Goal: Feedback & Contribution: Leave review/rating

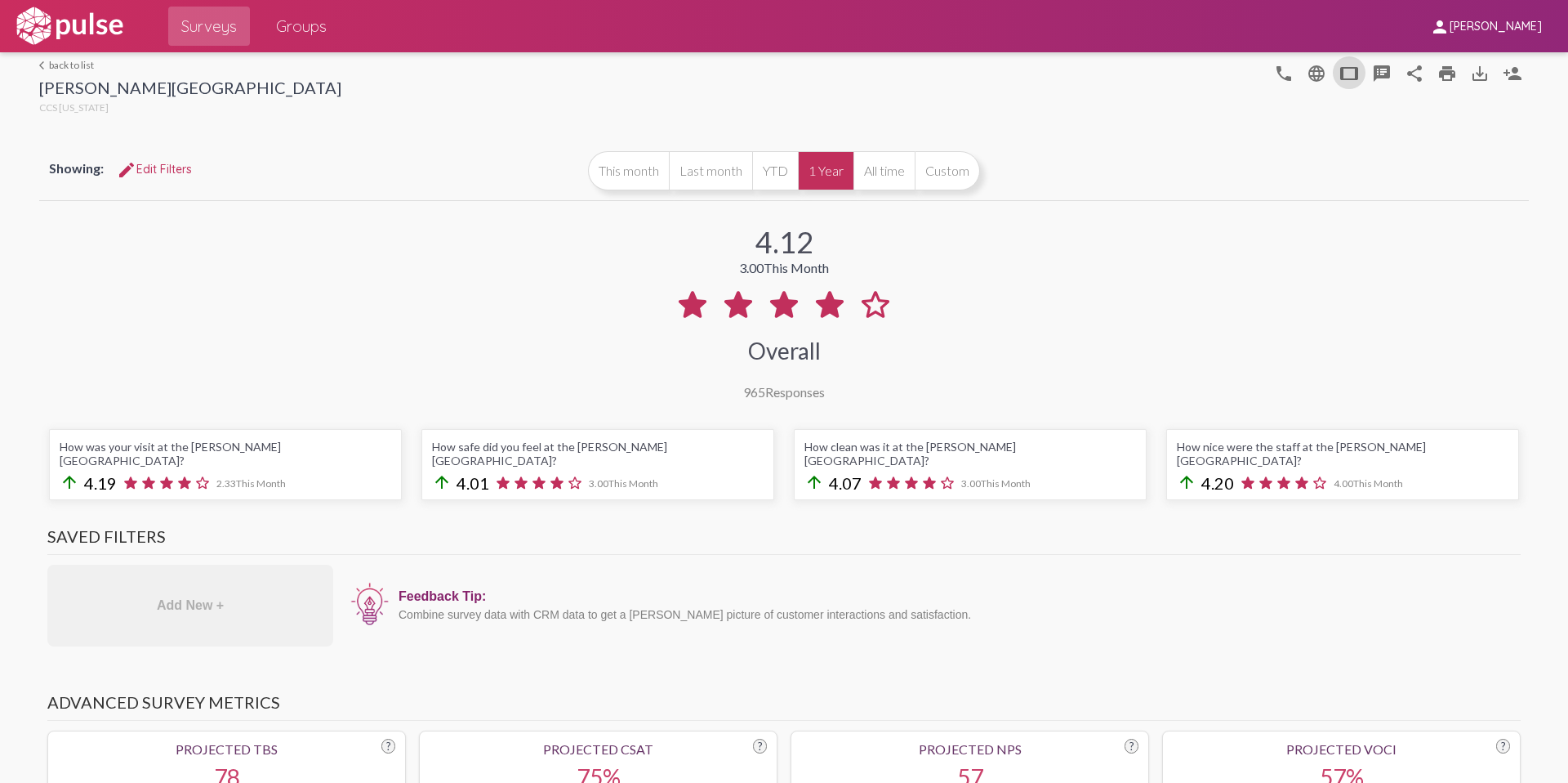
scroll to position [-1, 0]
drag, startPoint x: 817, startPoint y: 247, endPoint x: 784, endPoint y: 244, distance: 33.1
click at [784, 244] on div "4.12 3.00 This Month Overall 965 Responses" at bounding box center [784, 302] width 1490 height 195
click at [899, 251] on div "4.12 3.00 This Month Overall 965 Responses" at bounding box center [784, 302] width 1490 height 195
drag, startPoint x: 811, startPoint y: 246, endPoint x: 756, endPoint y: 243, distance: 55.1
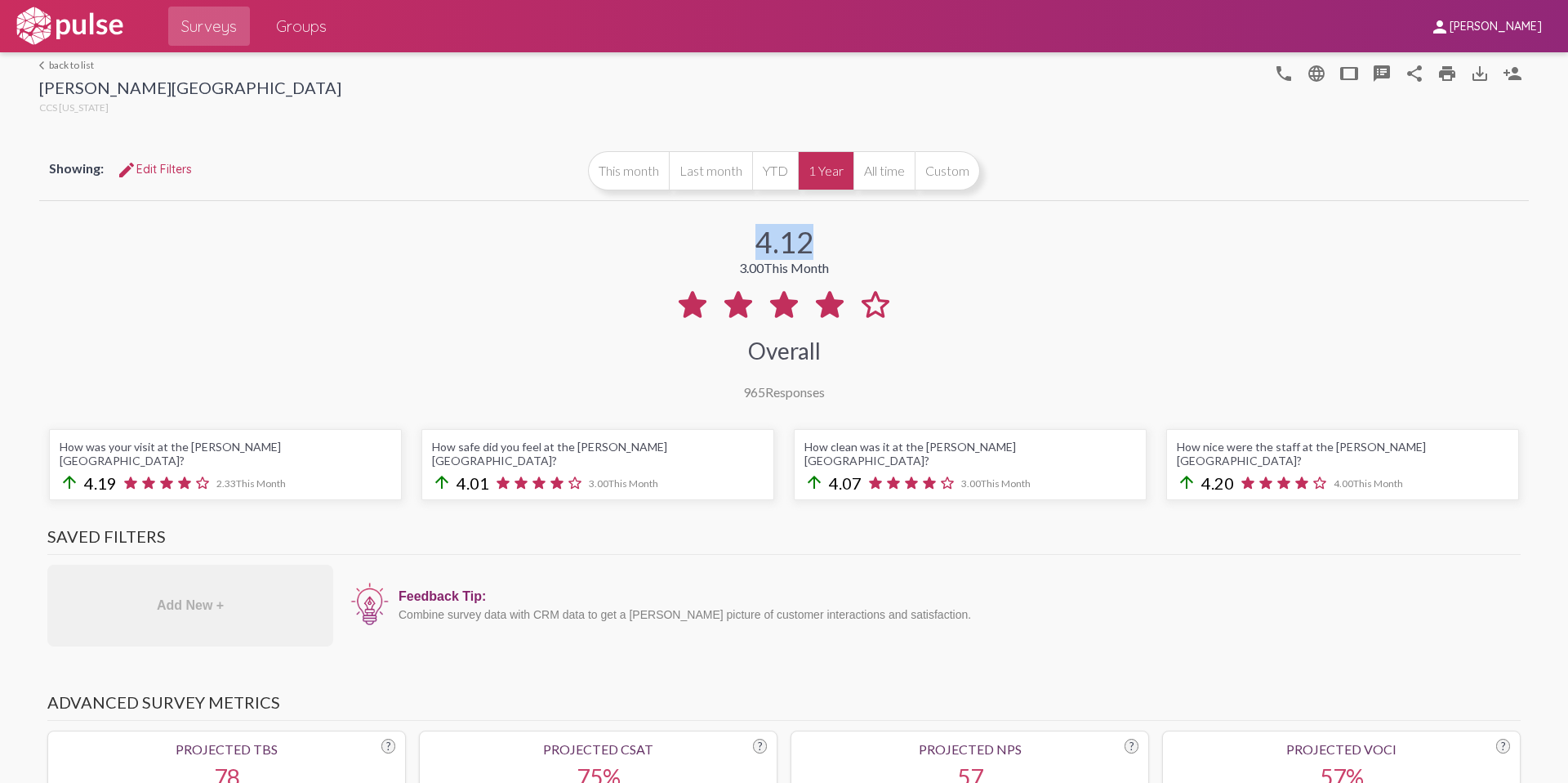
click at [759, 243] on div "4.12" at bounding box center [784, 242] width 58 height 36
drag, startPoint x: 846, startPoint y: 396, endPoint x: 740, endPoint y: 393, distance: 106.0
click at [741, 393] on div "4.12 3.00 This Month Overall 965 Responses" at bounding box center [784, 302] width 1490 height 195
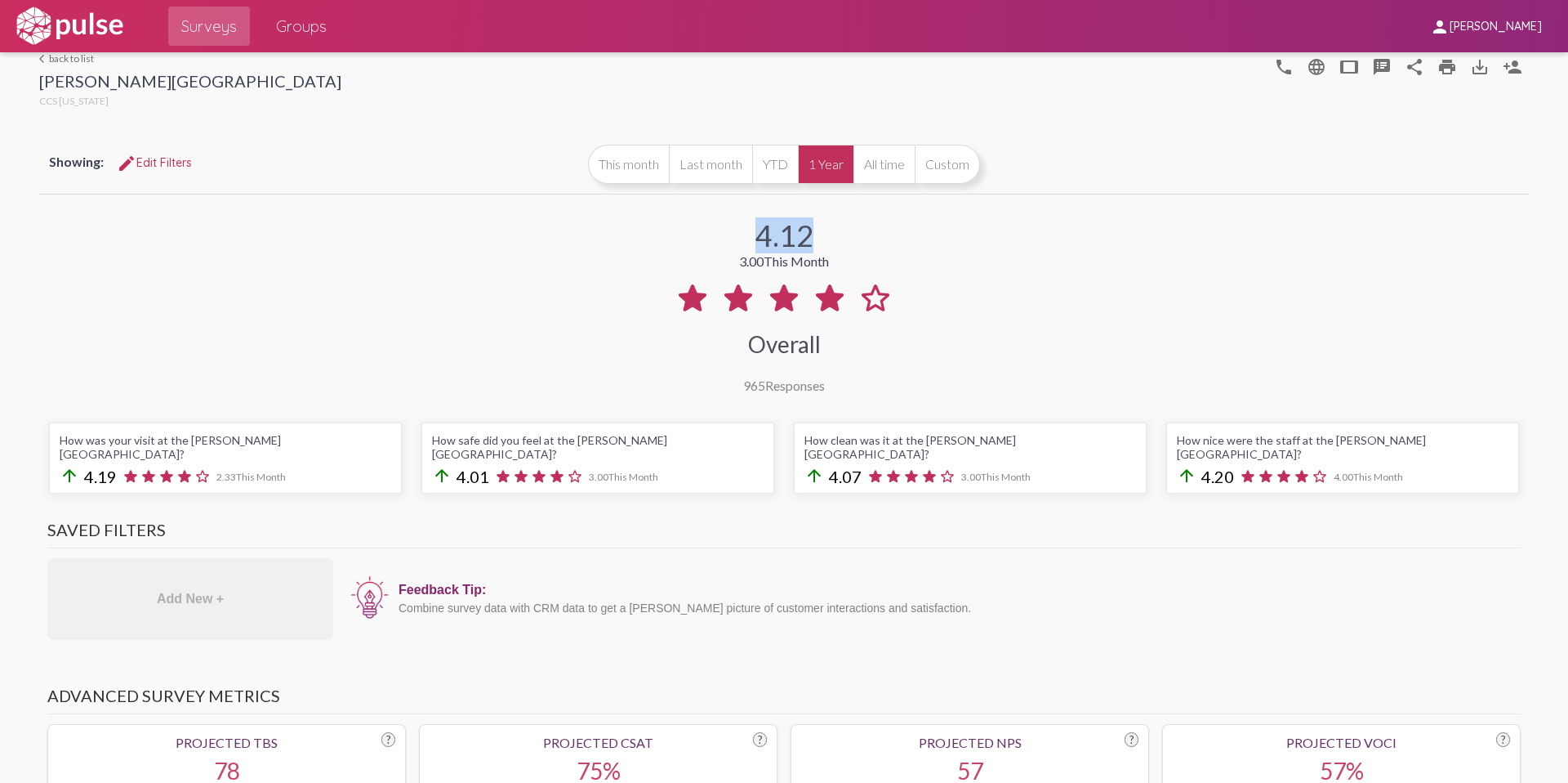
scroll to position [0, 0]
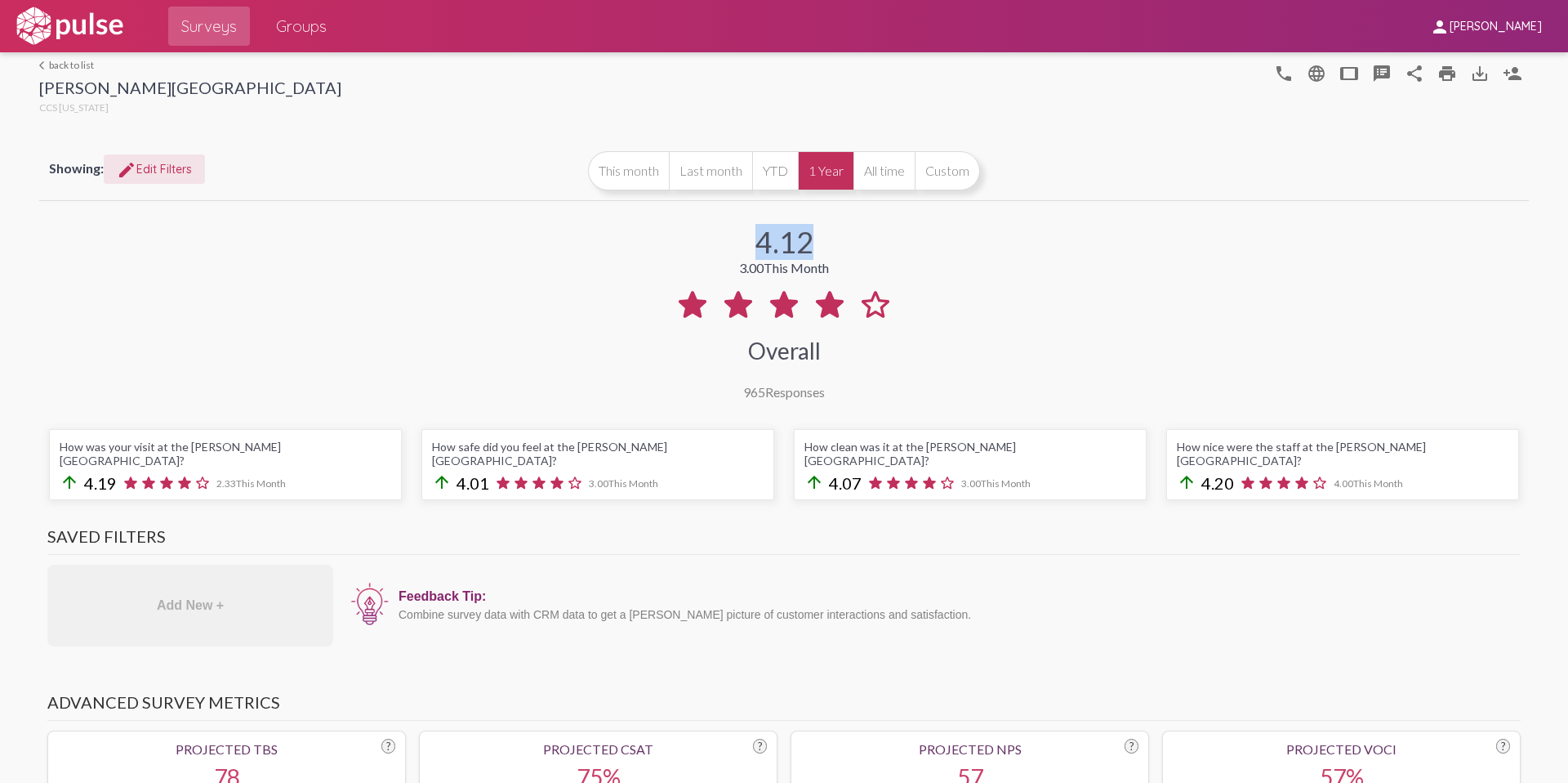
click at [131, 171] on mat-icon "edit" at bounding box center [126, 170] width 19 height 19
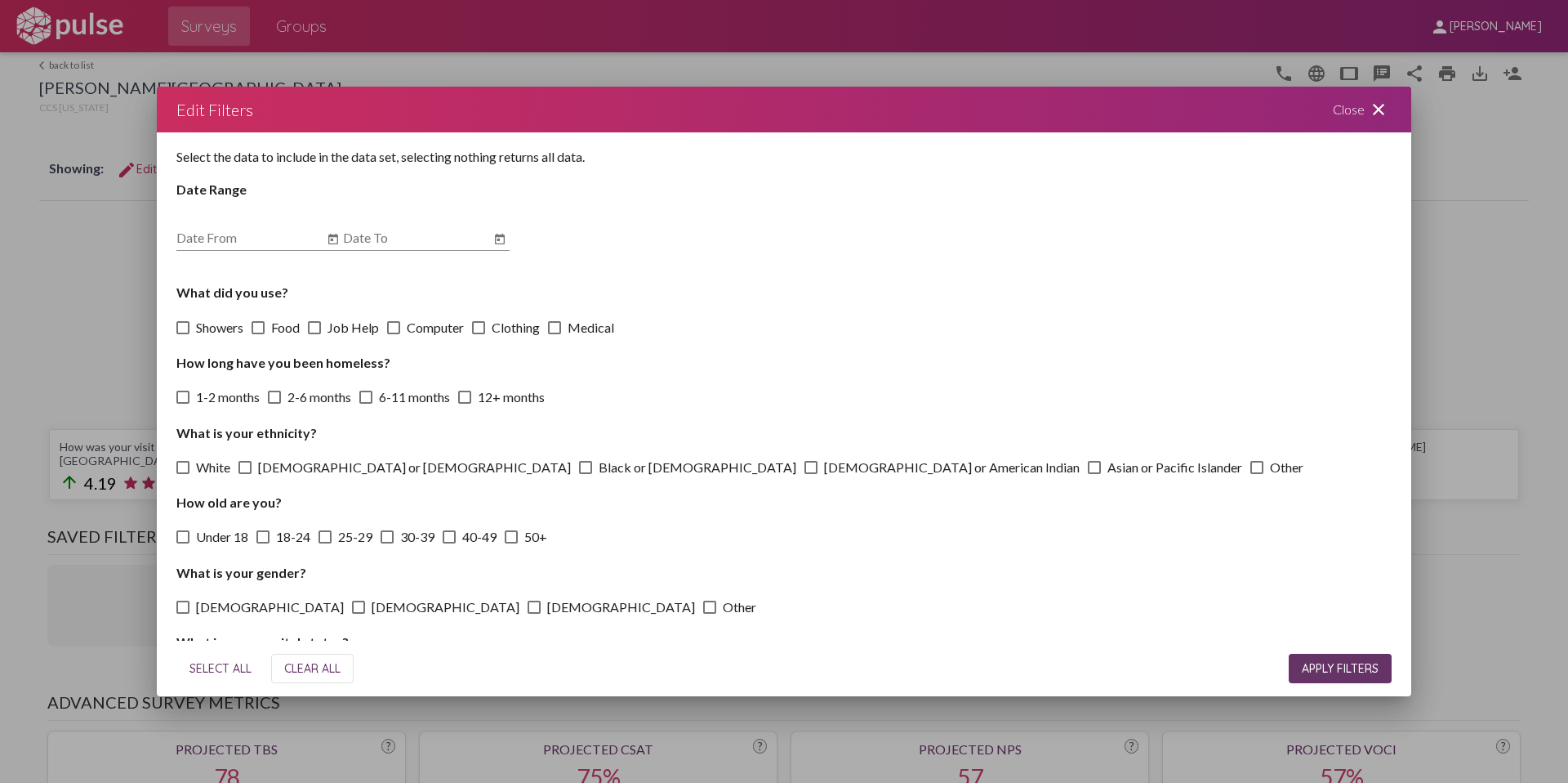
drag, startPoint x: 1379, startPoint y: 107, endPoint x: 1350, endPoint y: 121, distance: 32.2
click at [1379, 107] on mat-icon "close" at bounding box center [1379, 109] width 19 height 19
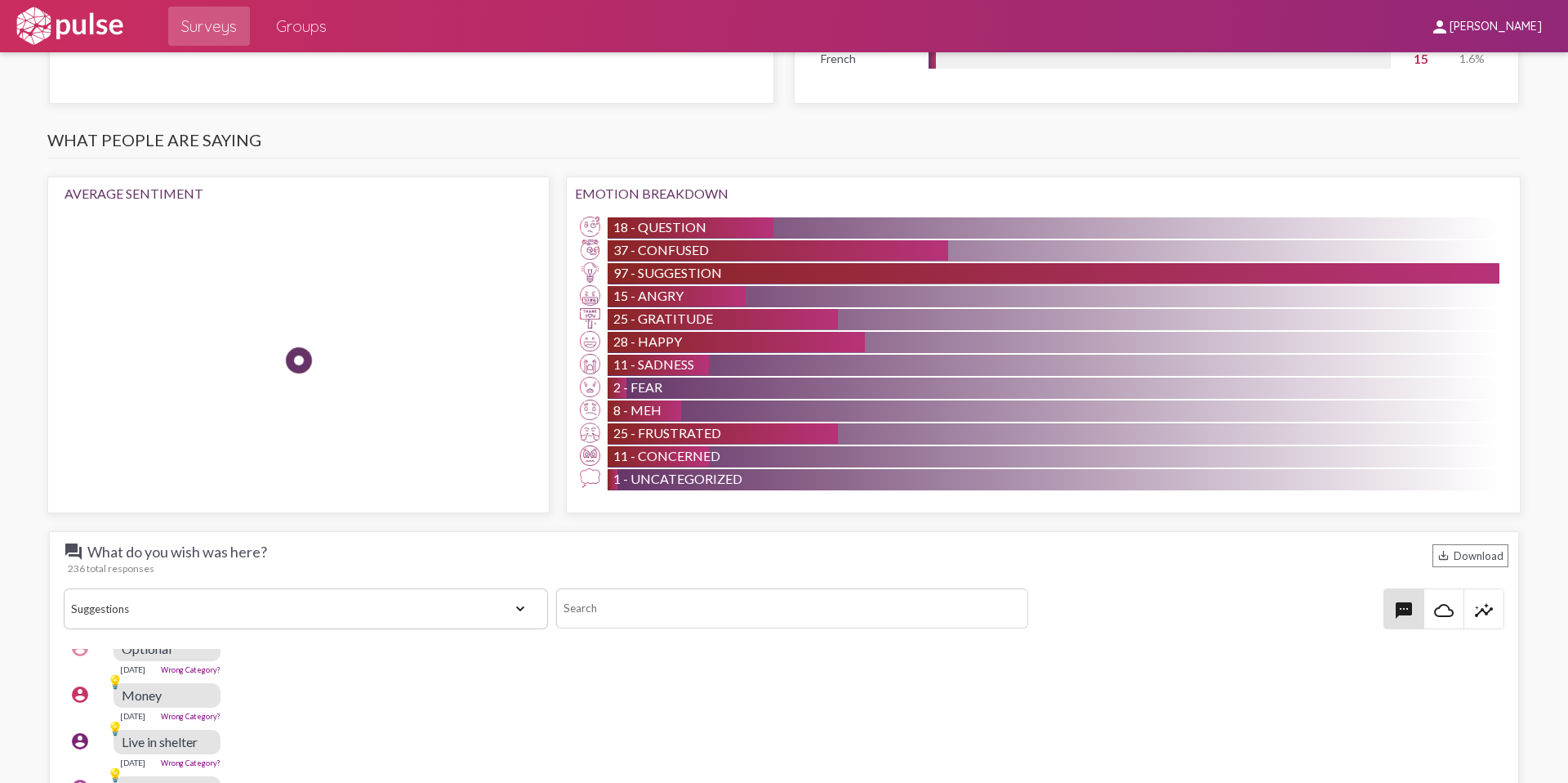
scroll to position [1570, 0]
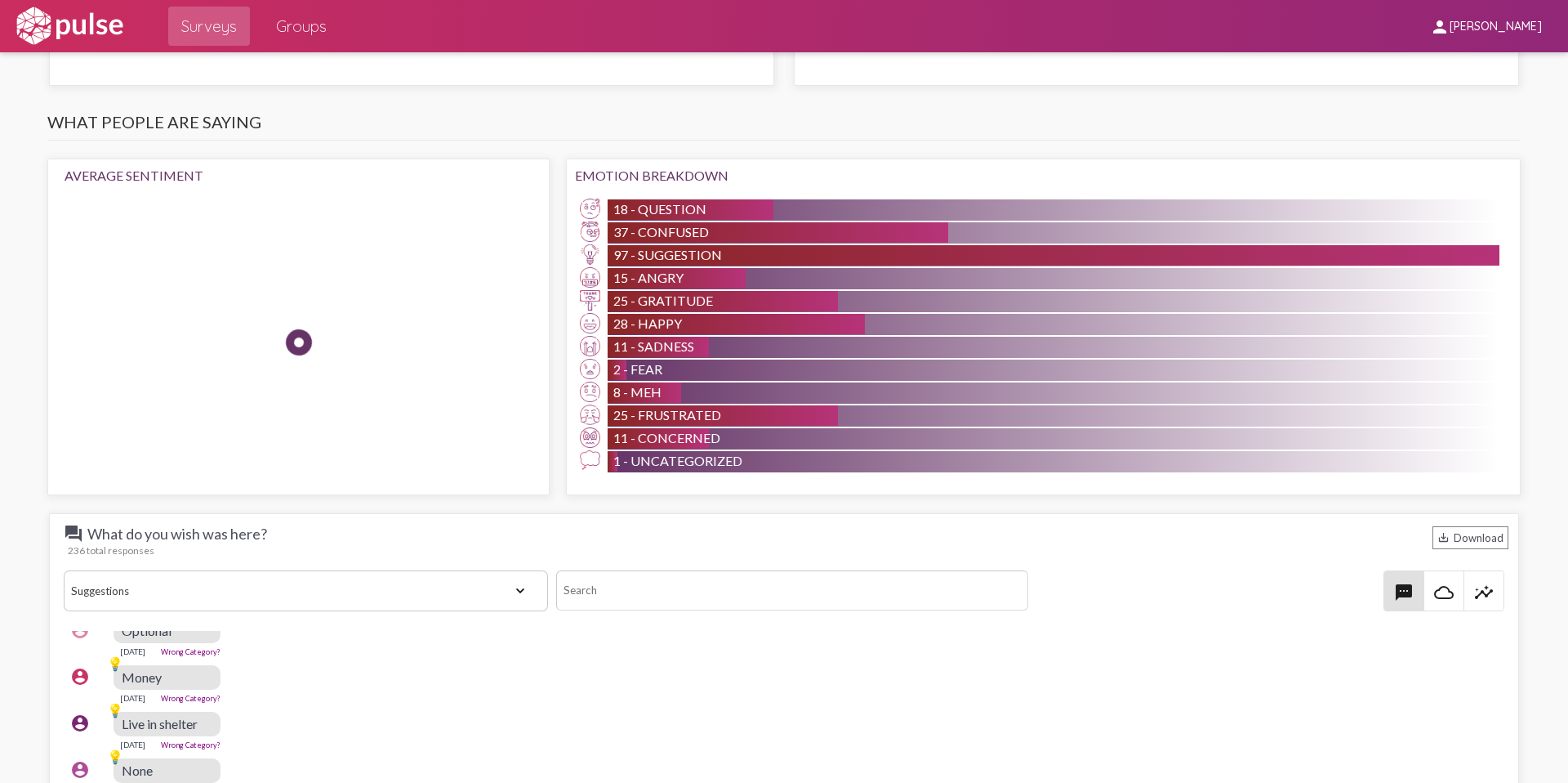
click at [456, 570] on select "View All Positive Neutral Negative Happy Meh Suggestions Angry Disgust Sadness …" at bounding box center [305, 591] width 484 height 41
click at [63, 570] on select "View All Positive Neutral Negative Happy Meh Suggestions Angry Disgust Sadness …" at bounding box center [305, 591] width 484 height 41
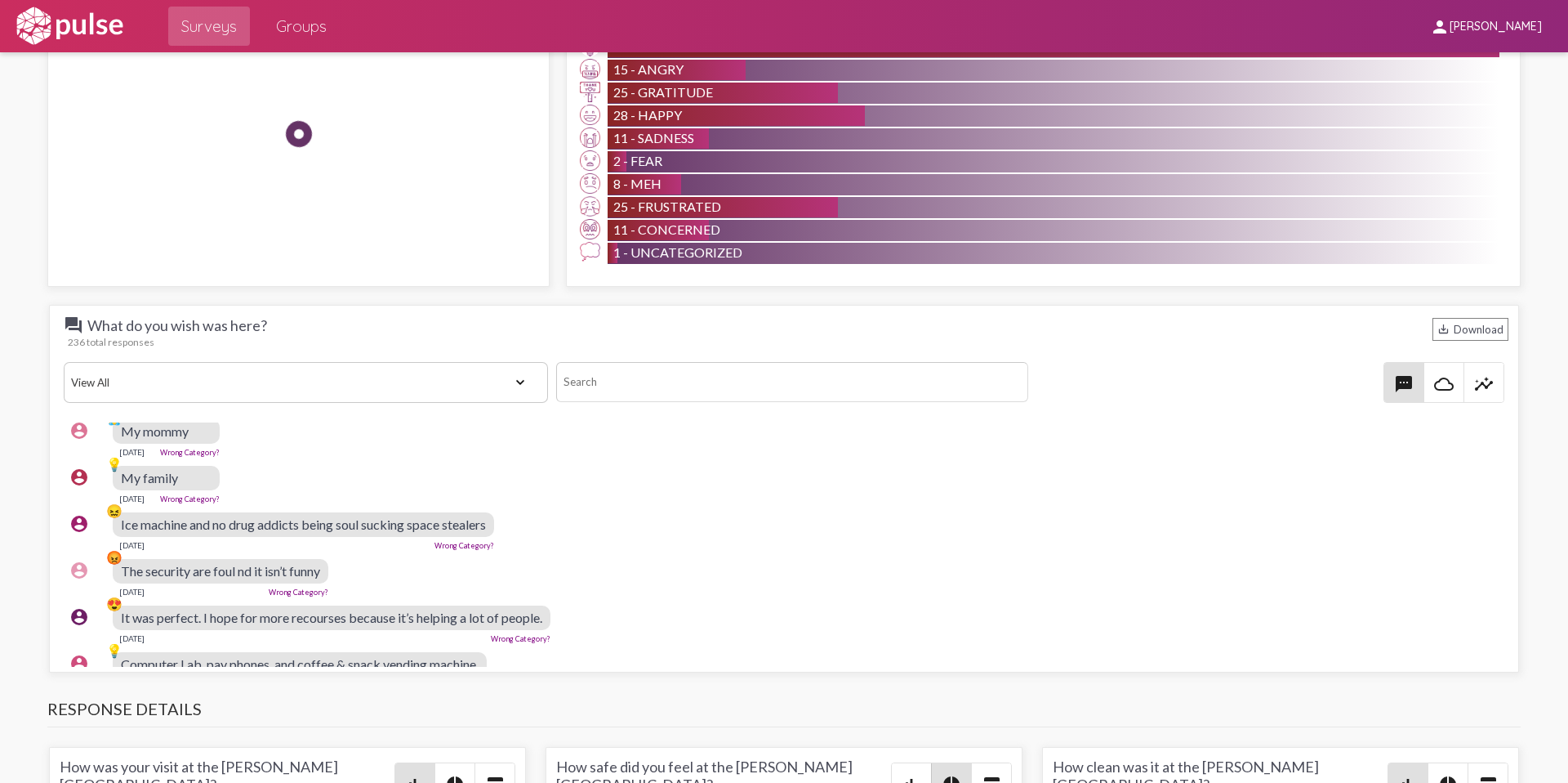
scroll to position [1101, 2]
click at [279, 383] on select "View All Positive Neutral Negative Happy Meh Suggestions Angry Disgust Sadness …" at bounding box center [305, 382] width 484 height 41
select select "Suggestion"
click at [63, 362] on select "View All Positive Neutral Negative Happy Meh Suggestions Angry Disgust Sadness …" at bounding box center [305, 382] width 484 height 41
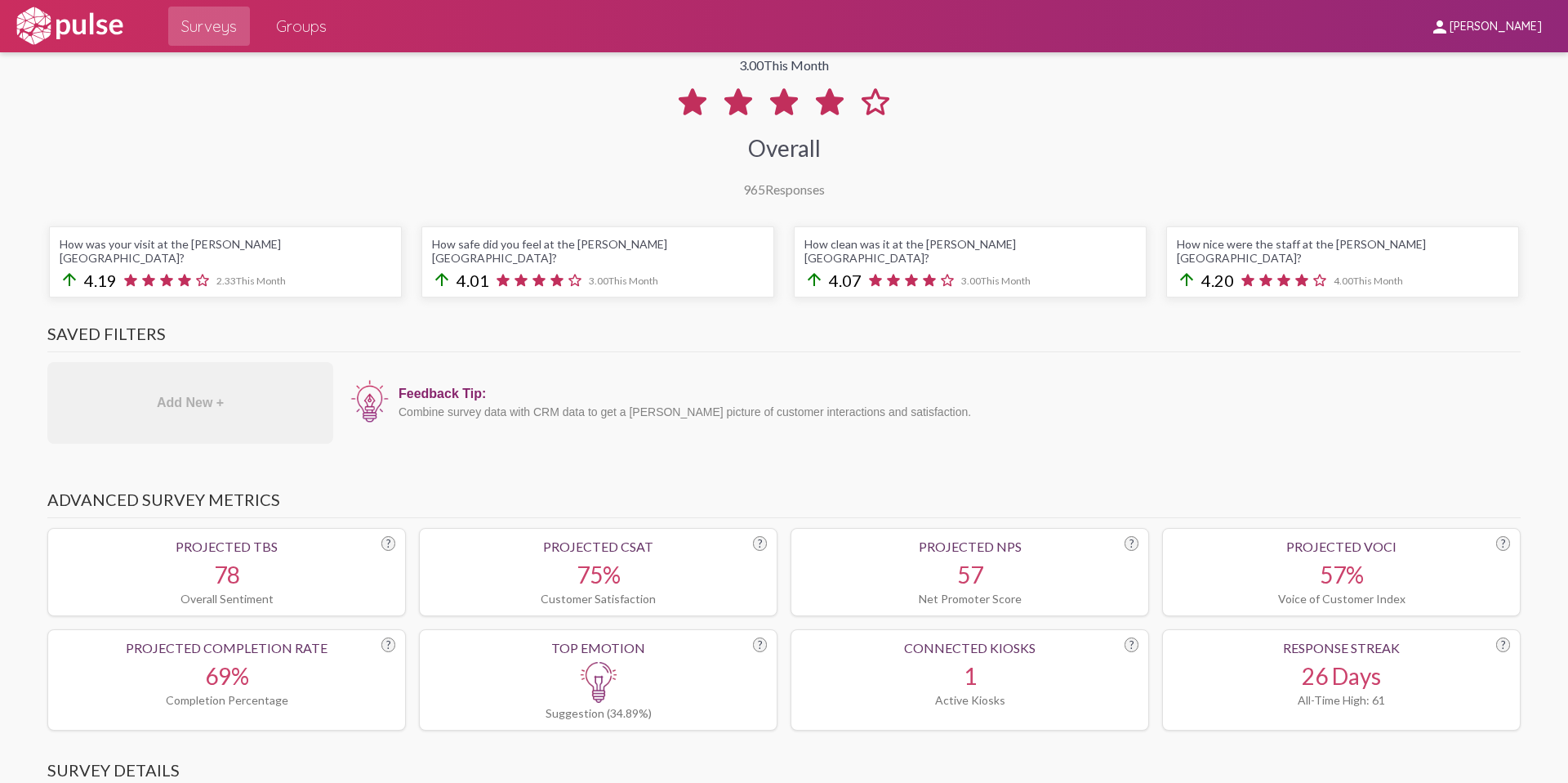
scroll to position [0, 0]
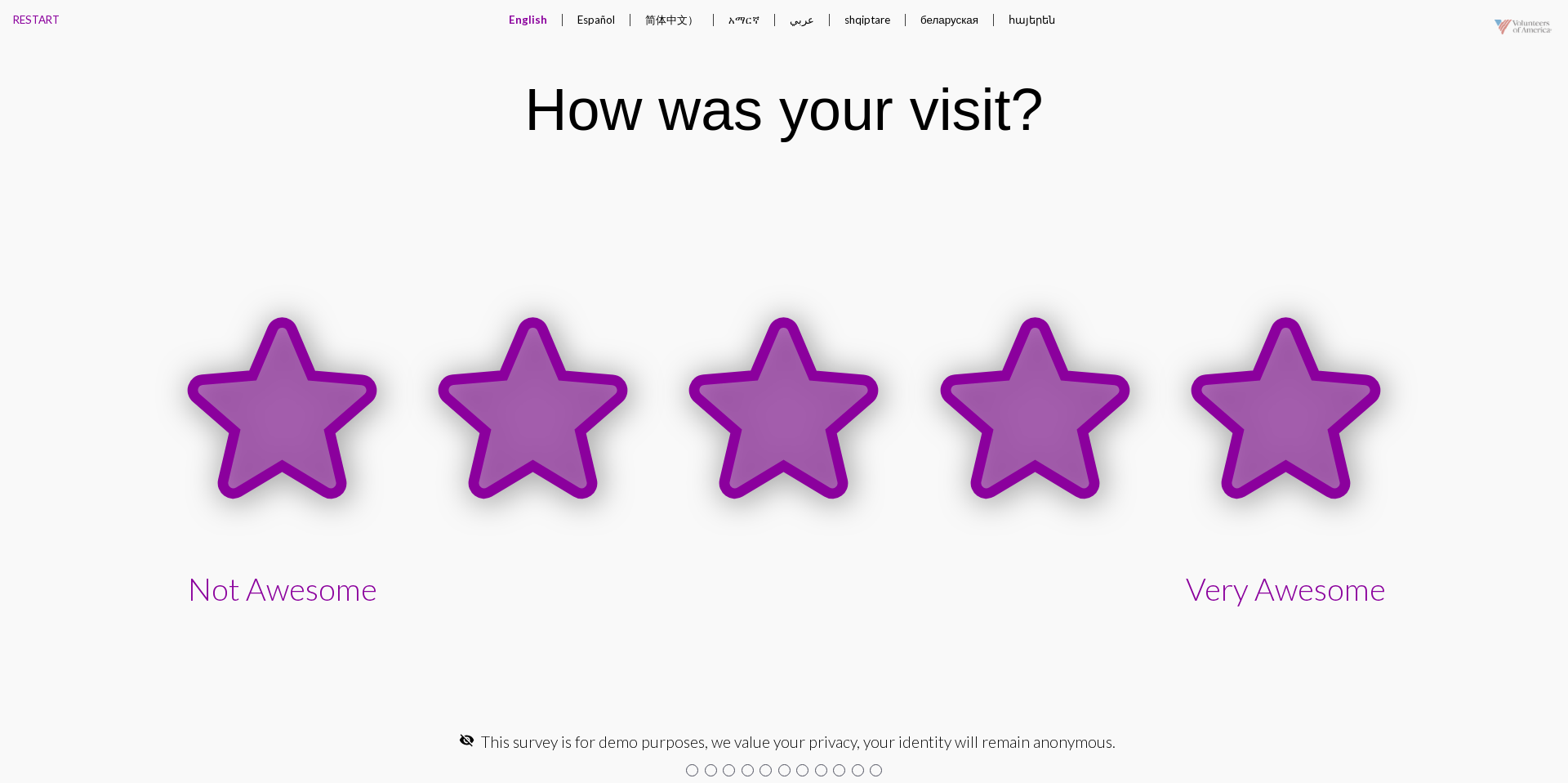
click at [1233, 406] on icon at bounding box center [1285, 407] width 179 height 171
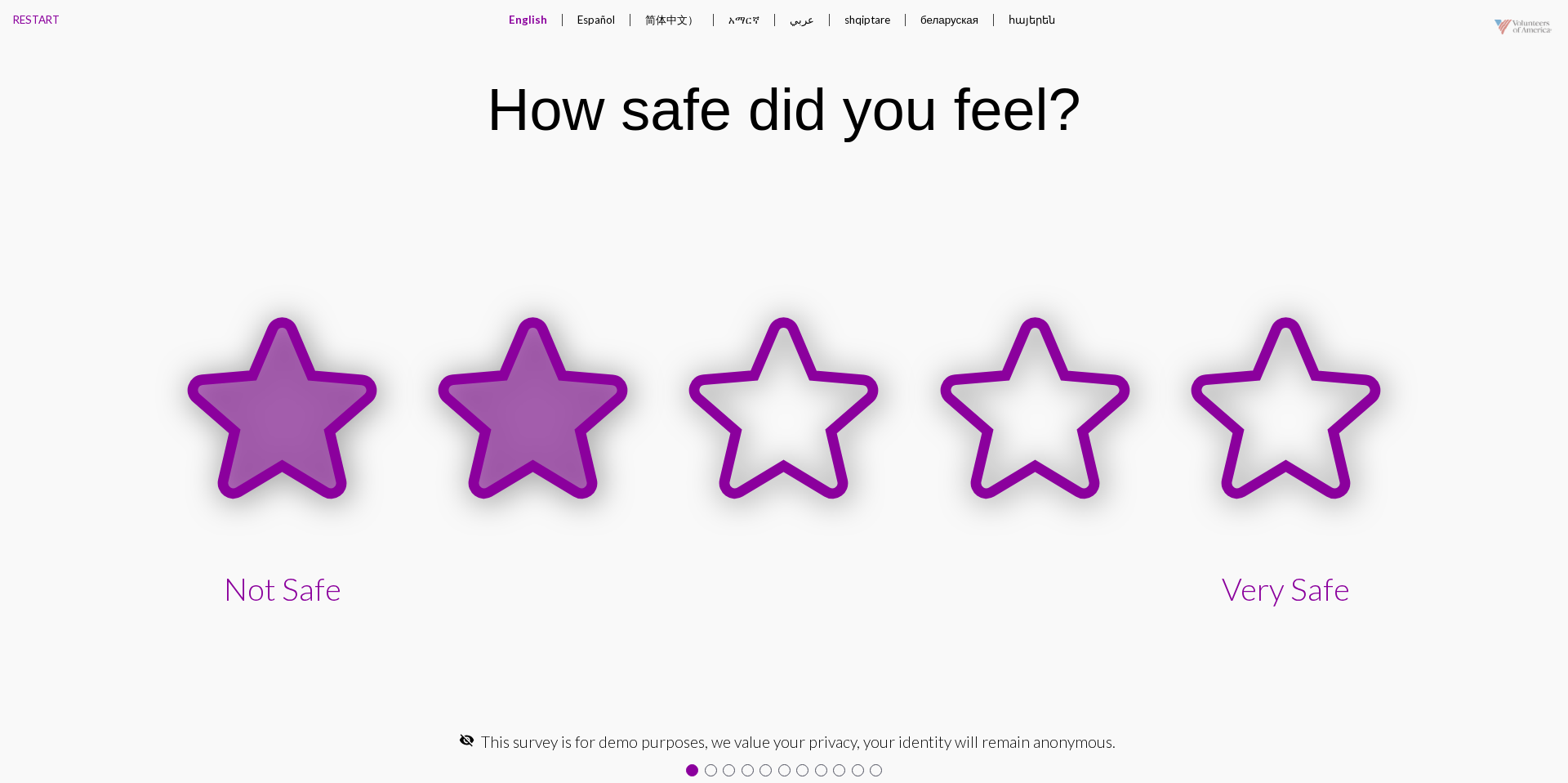
click at [519, 387] on icon at bounding box center [532, 407] width 179 height 171
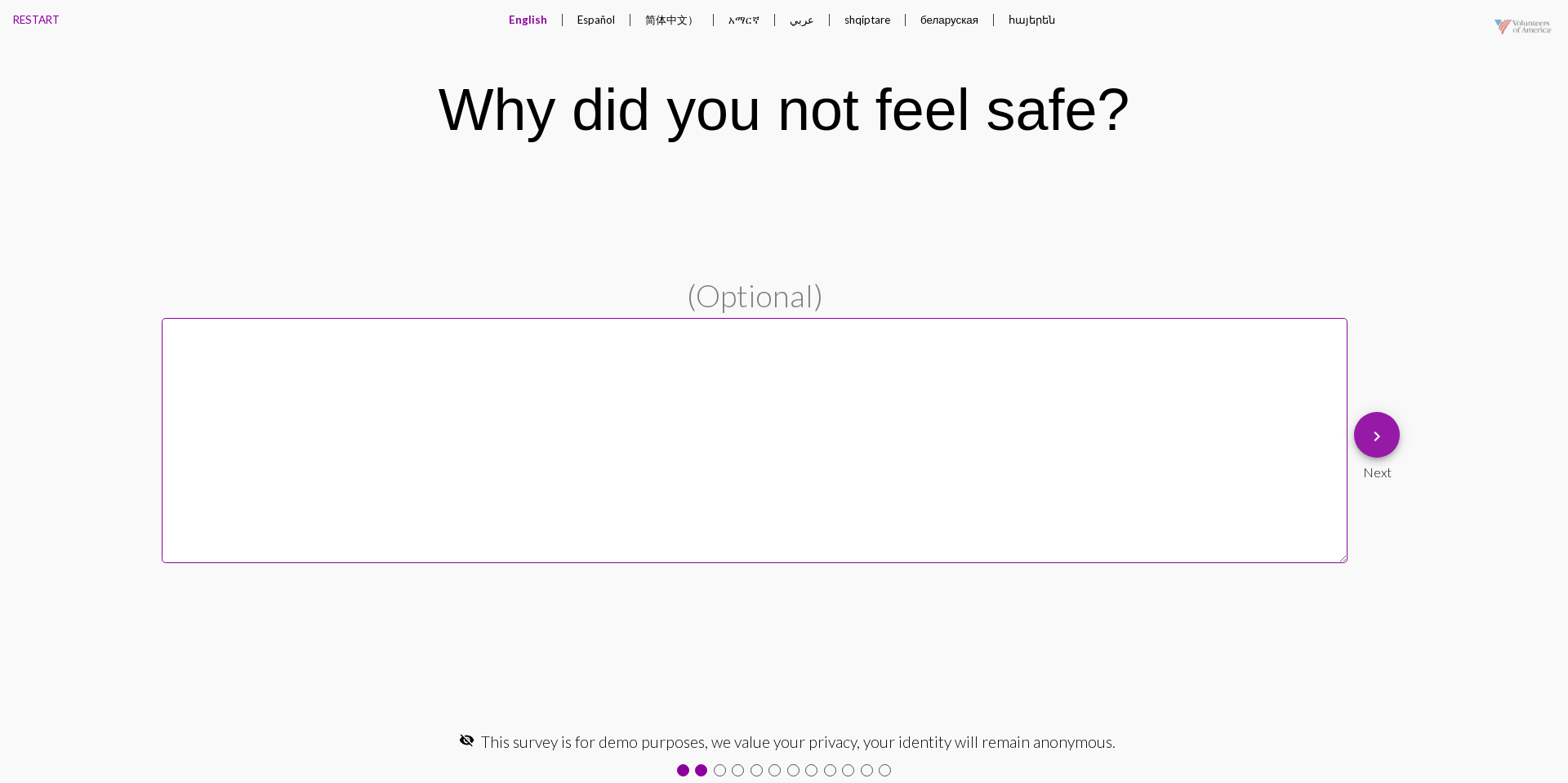
click at [1385, 430] on mat-icon "keyboard_arrow_right" at bounding box center [1377, 436] width 19 height 19
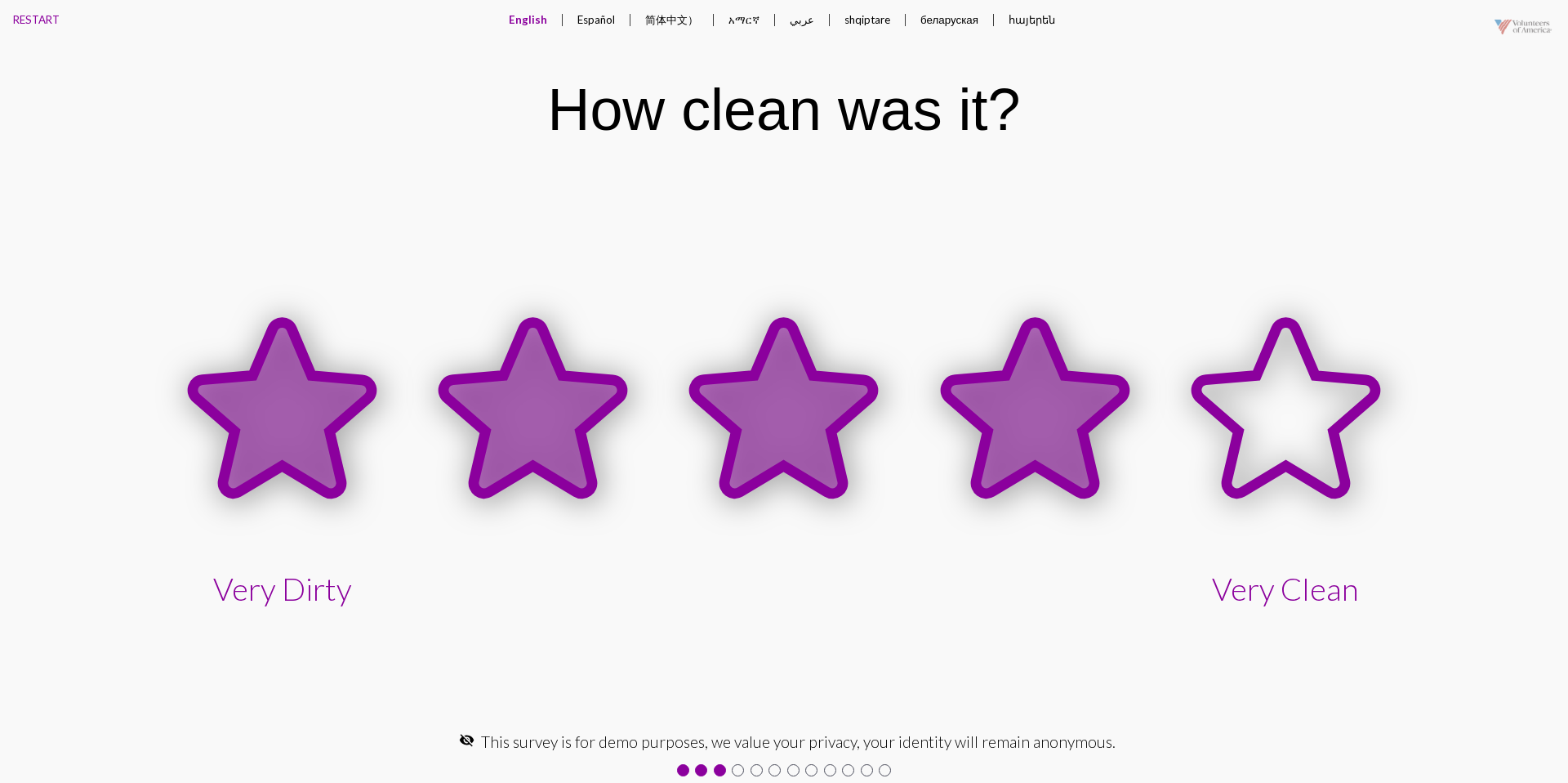
click at [1059, 369] on icon at bounding box center [1035, 407] width 179 height 171
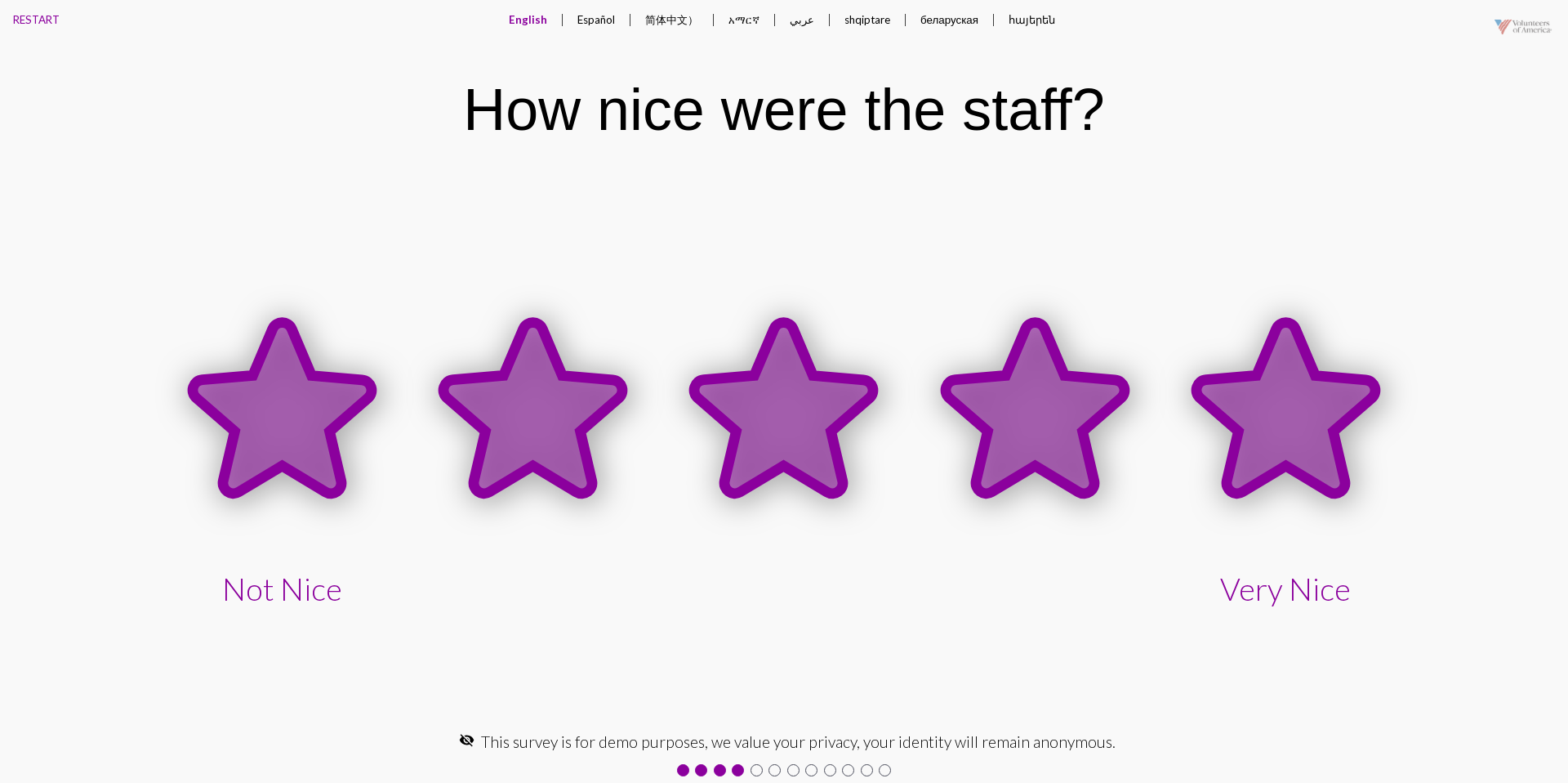
click at [1217, 382] on icon at bounding box center [1285, 407] width 179 height 171
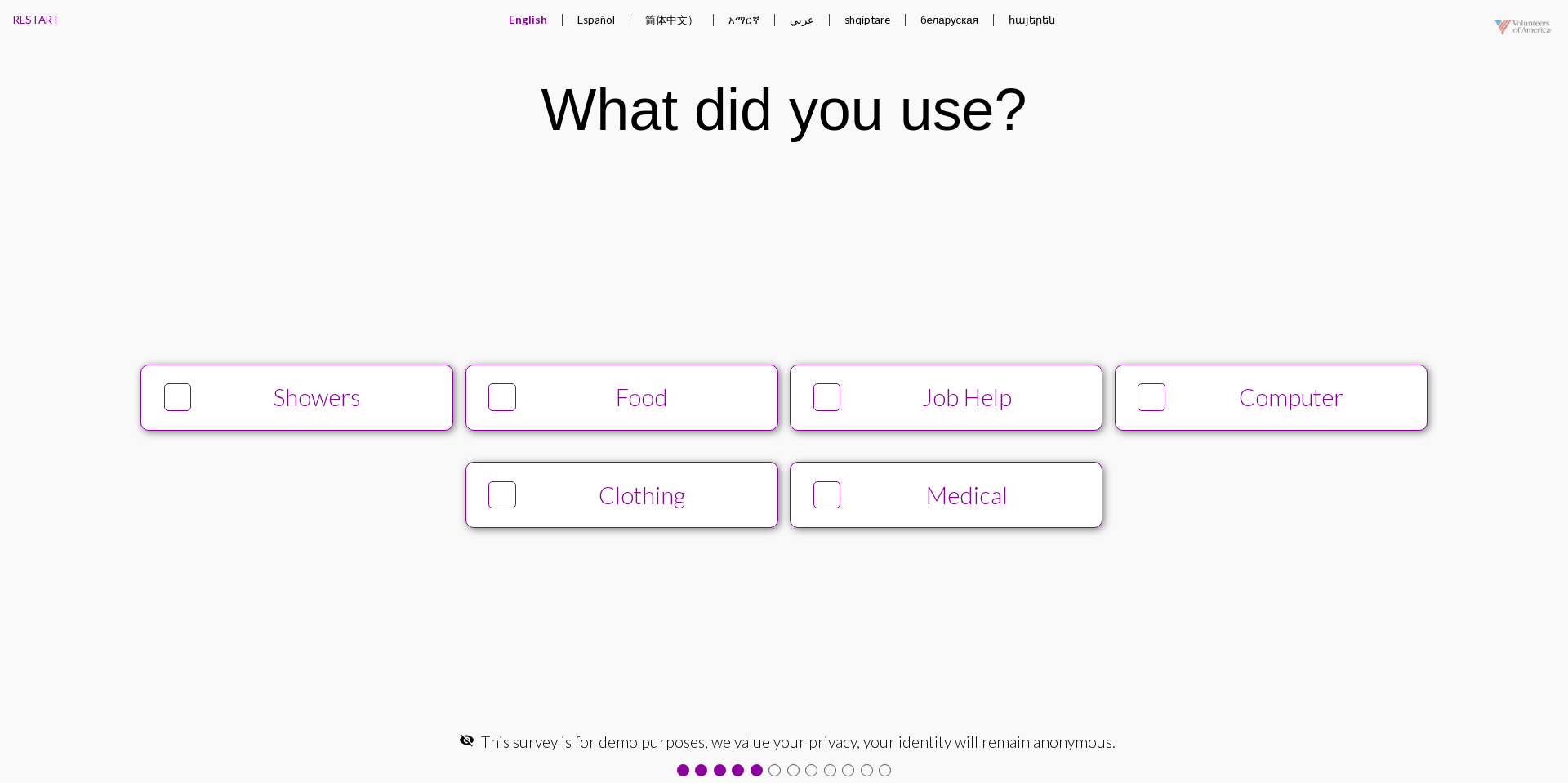
click at [339, 368] on button "Showers" at bounding box center [296, 397] width 313 height 66
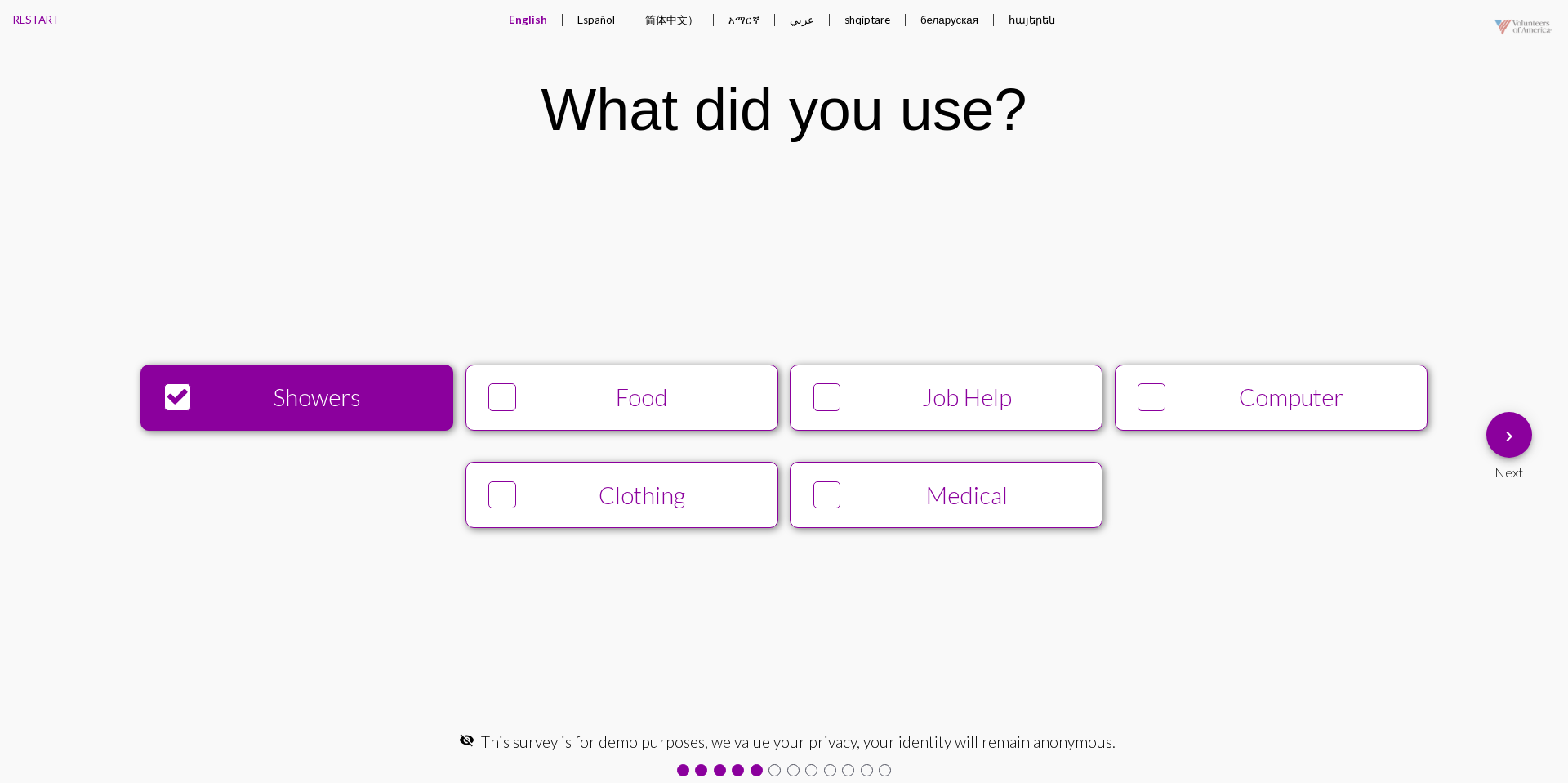
click at [977, 388] on div "Job Help" at bounding box center [967, 398] width 239 height 28
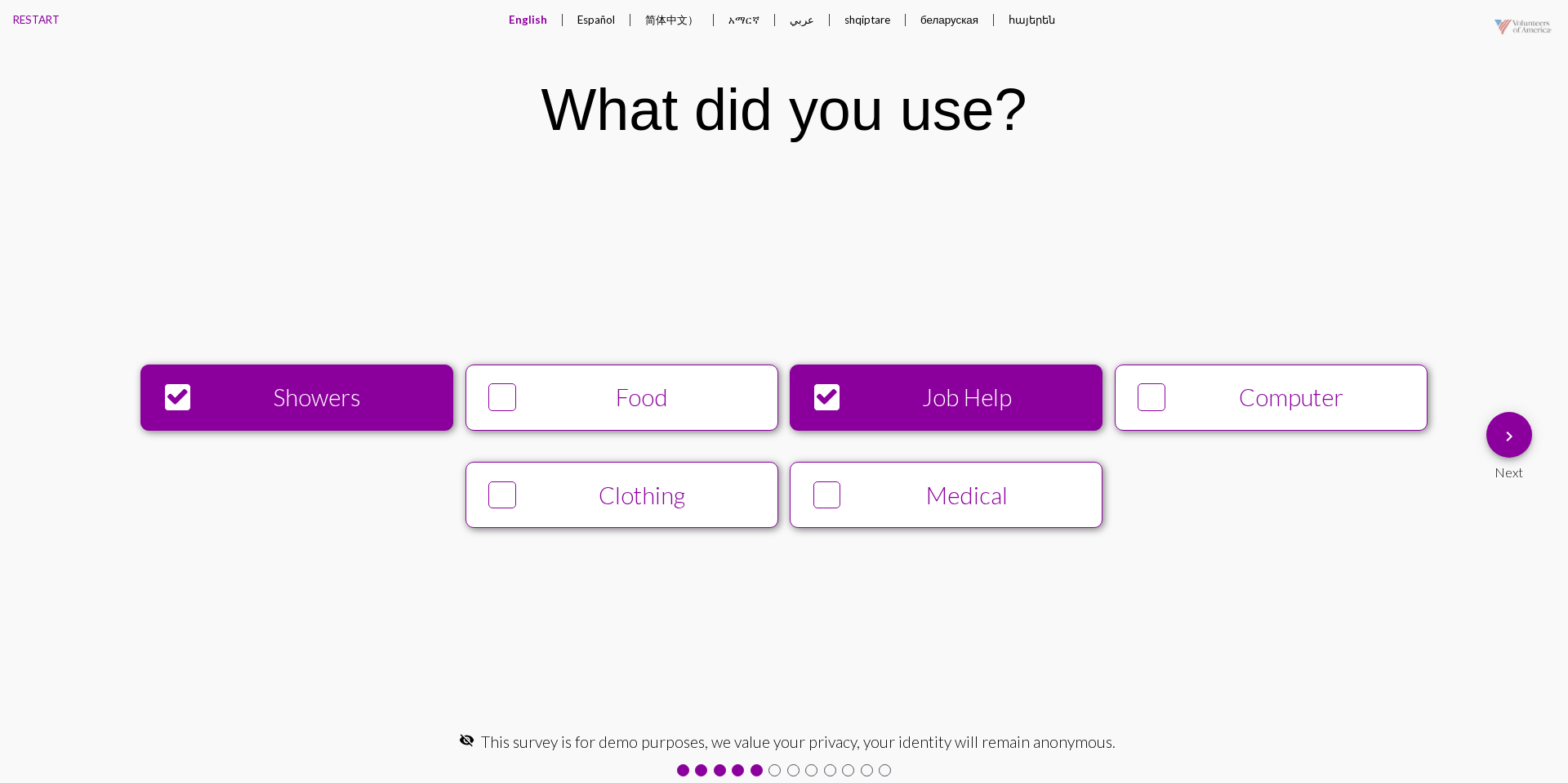
click at [1495, 436] on button "keyboard_arrow_right" at bounding box center [1509, 435] width 46 height 46
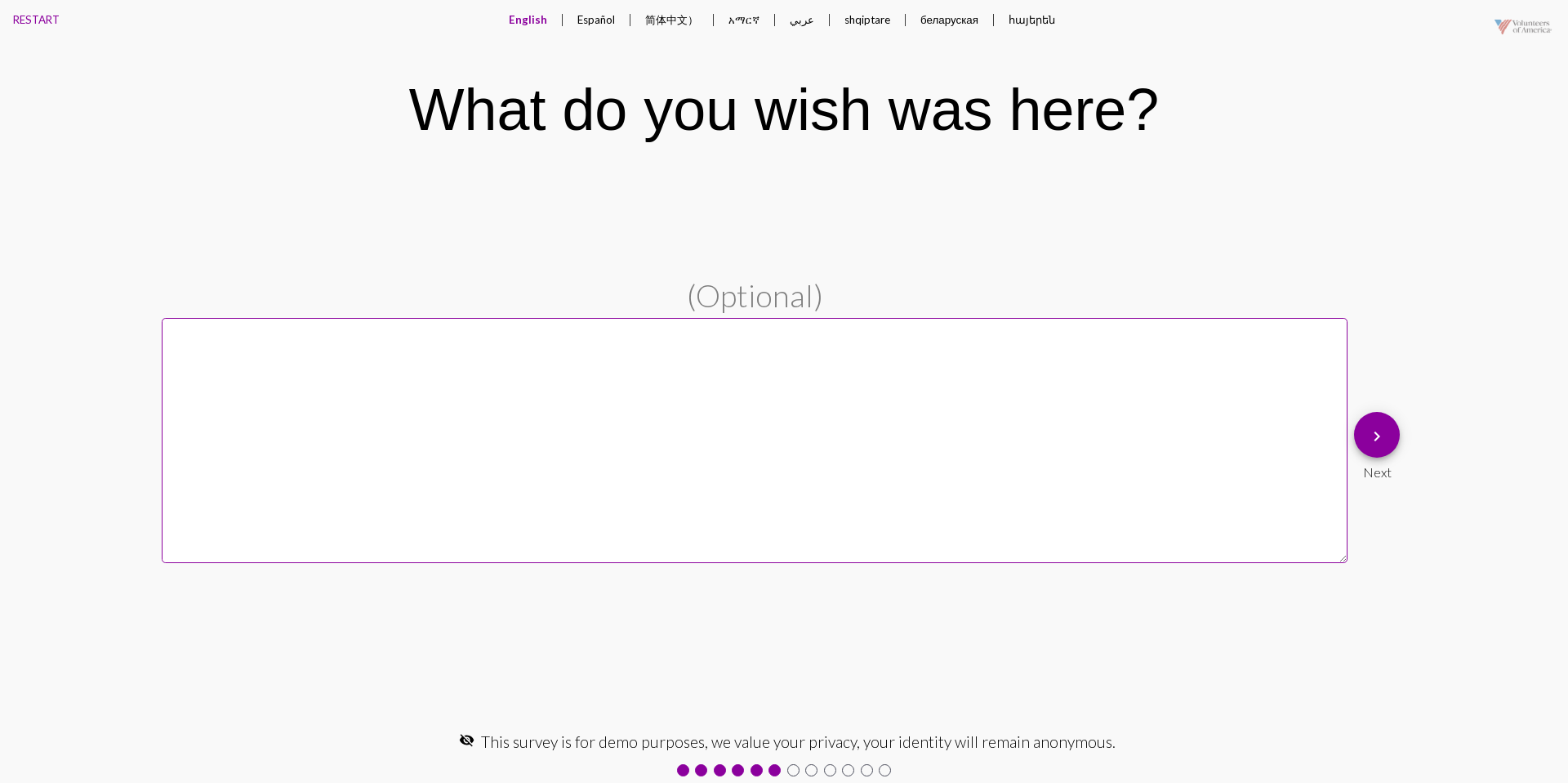
click at [593, 20] on button "Español" at bounding box center [596, 19] width 63 height 39
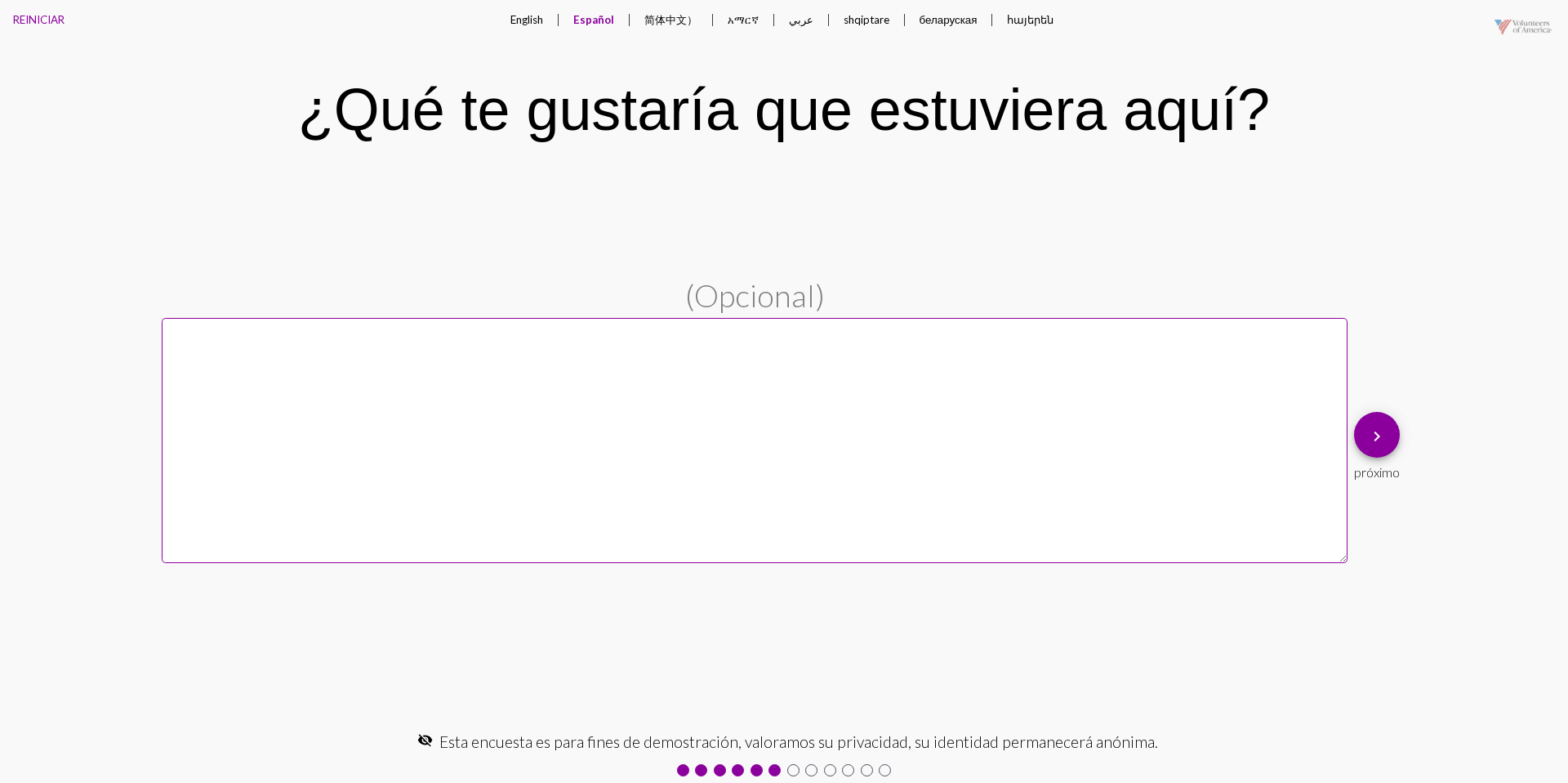
click at [529, 19] on button "English" at bounding box center [526, 19] width 59 height 39
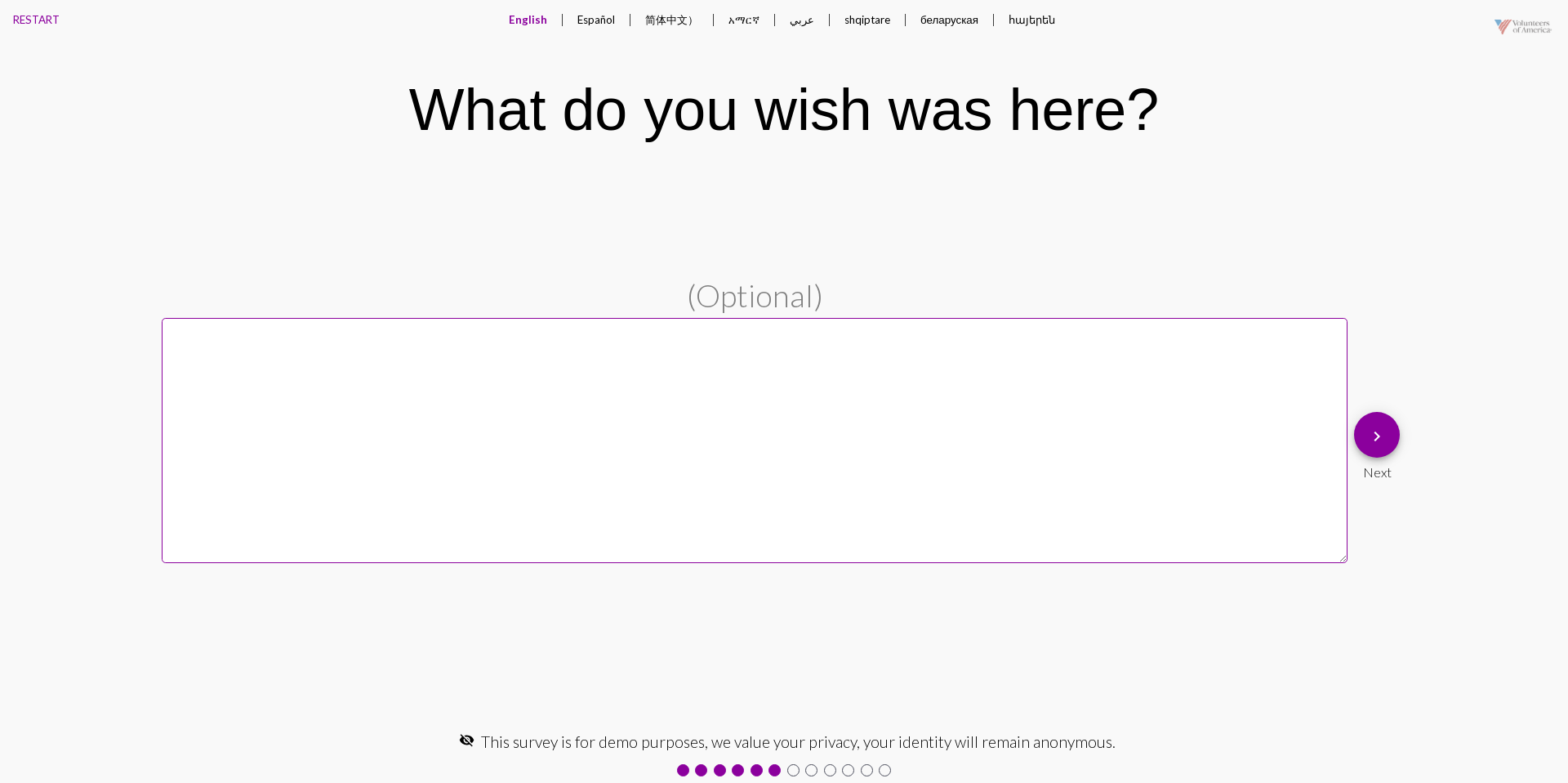
click at [1381, 434] on mat-icon "keyboard_arrow_right" at bounding box center [1377, 436] width 19 height 19
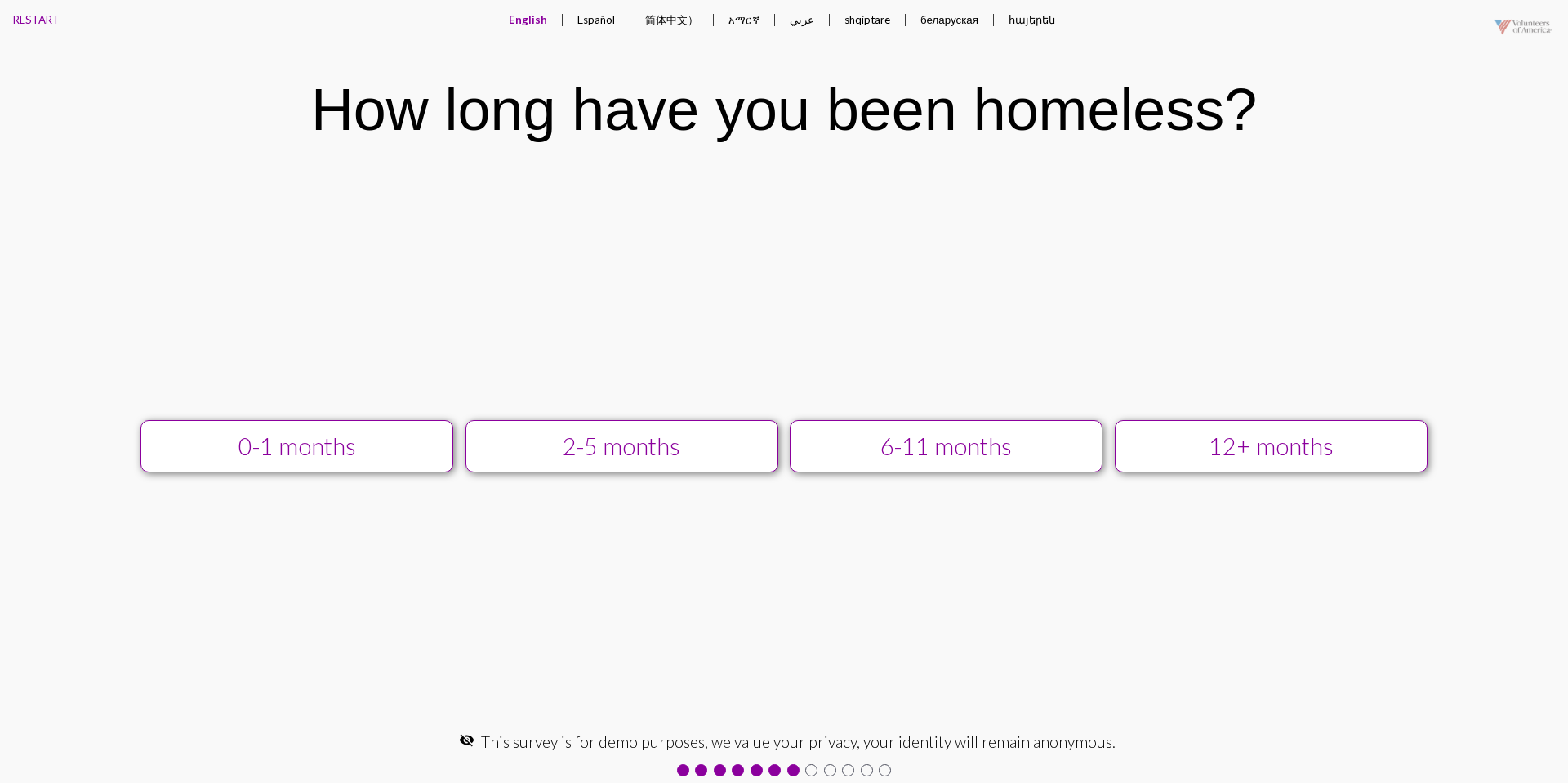
click at [1157, 439] on div "12+ months" at bounding box center [1271, 446] width 280 height 28
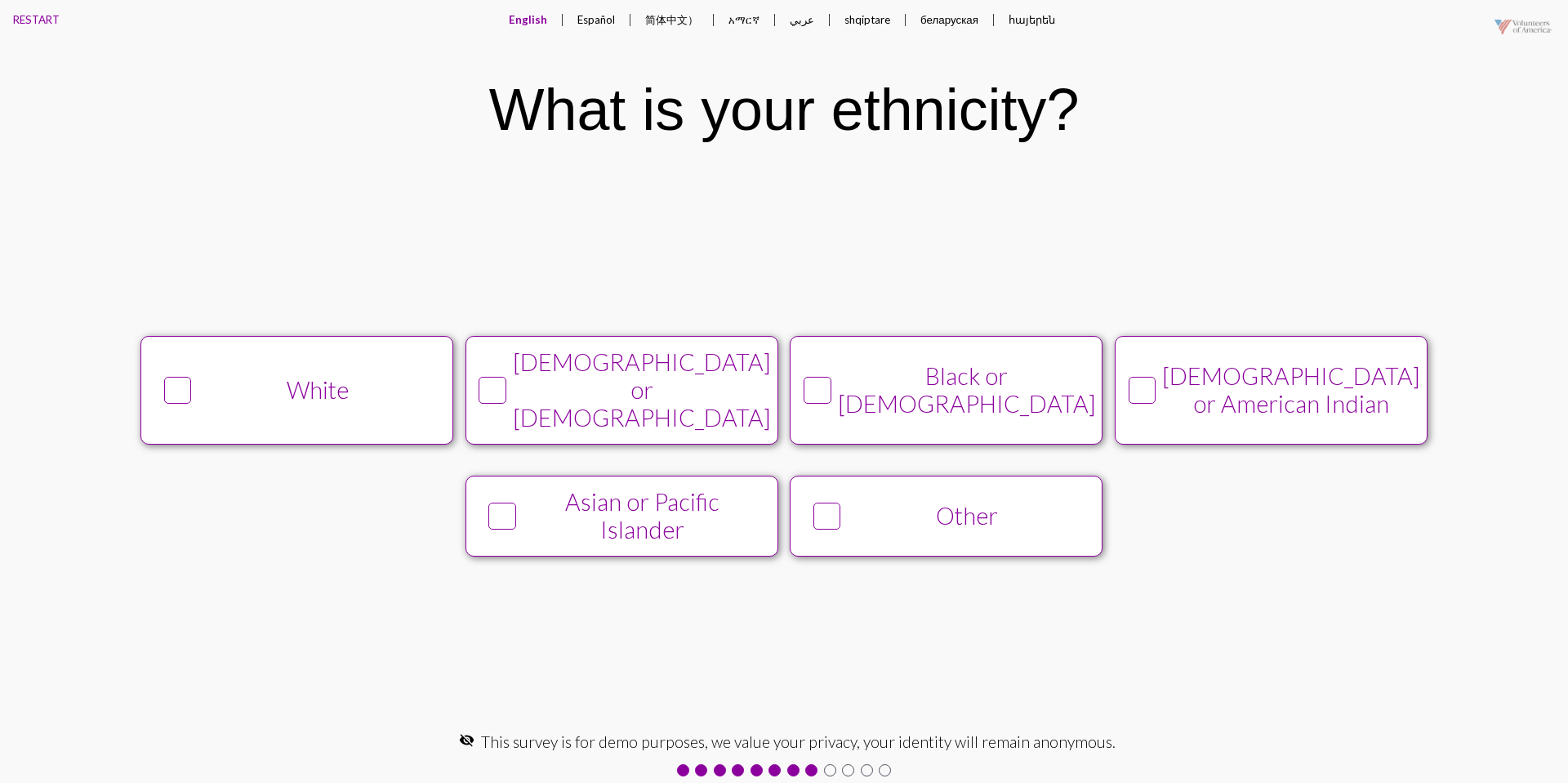
click at [291, 400] on div "White" at bounding box center [317, 390] width 239 height 28
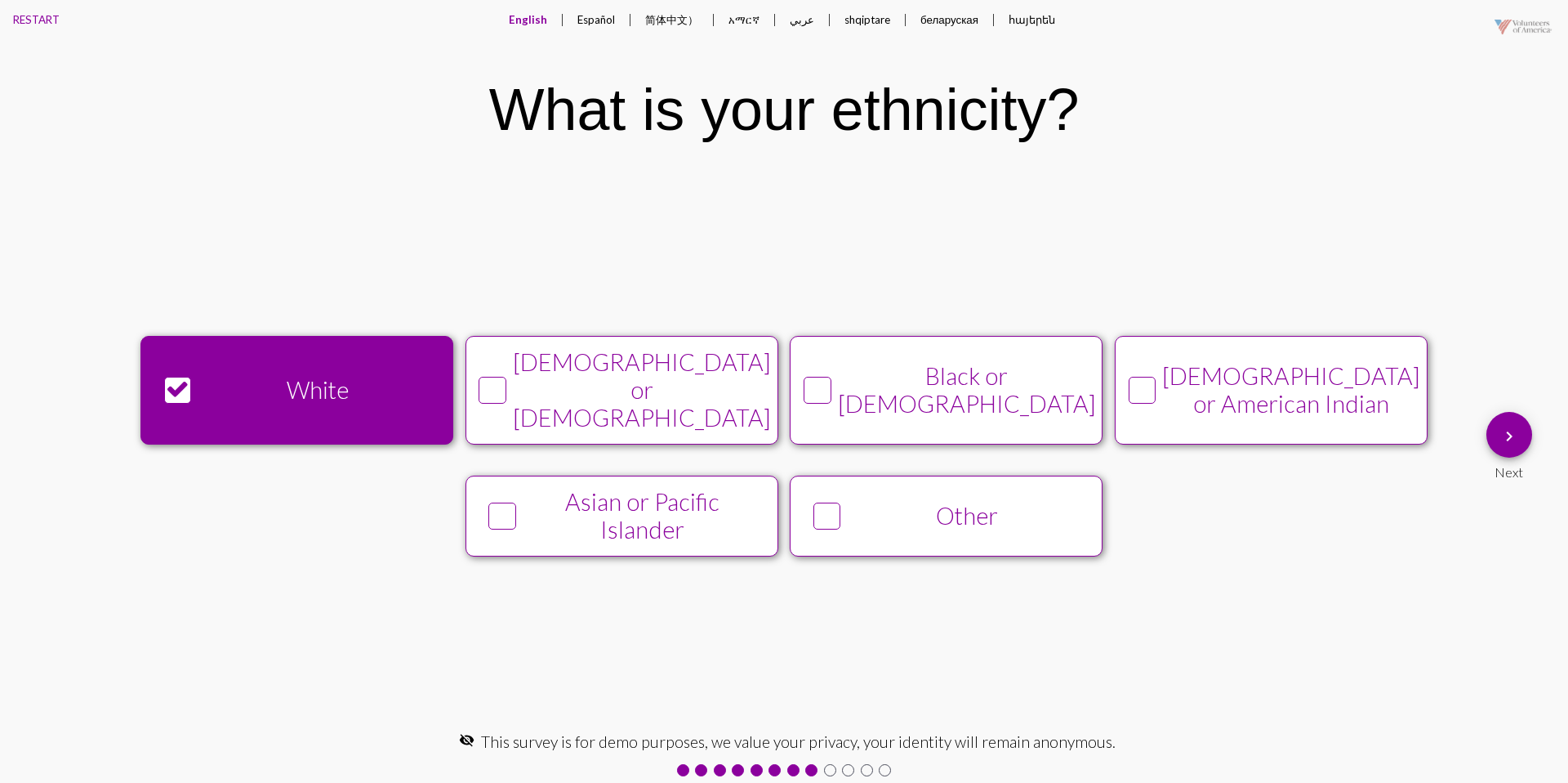
click at [1489, 436] on button "keyboard_arrow_right" at bounding box center [1509, 435] width 46 height 46
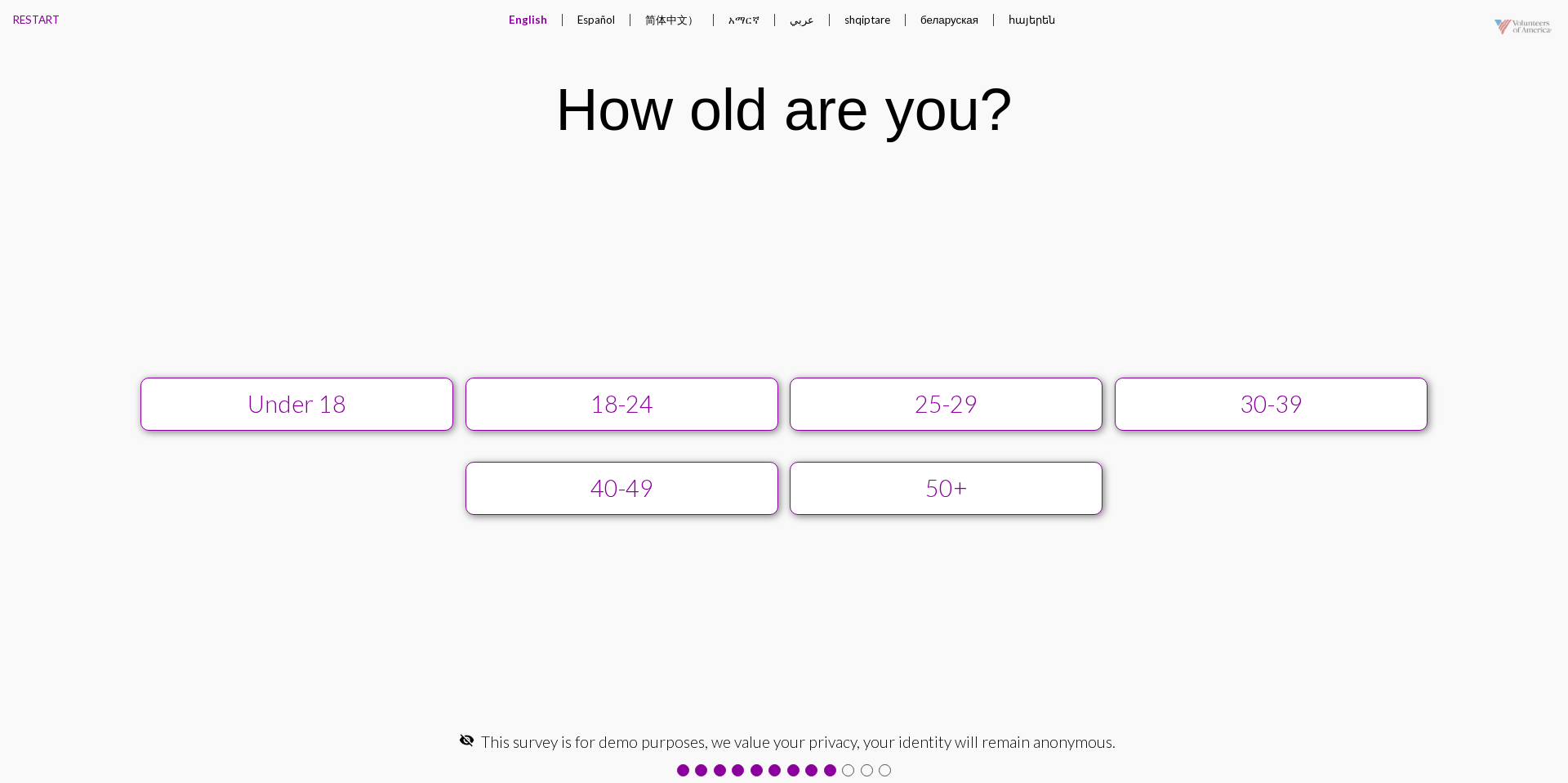
click at [946, 391] on div "25-29" at bounding box center [946, 404] width 280 height 28
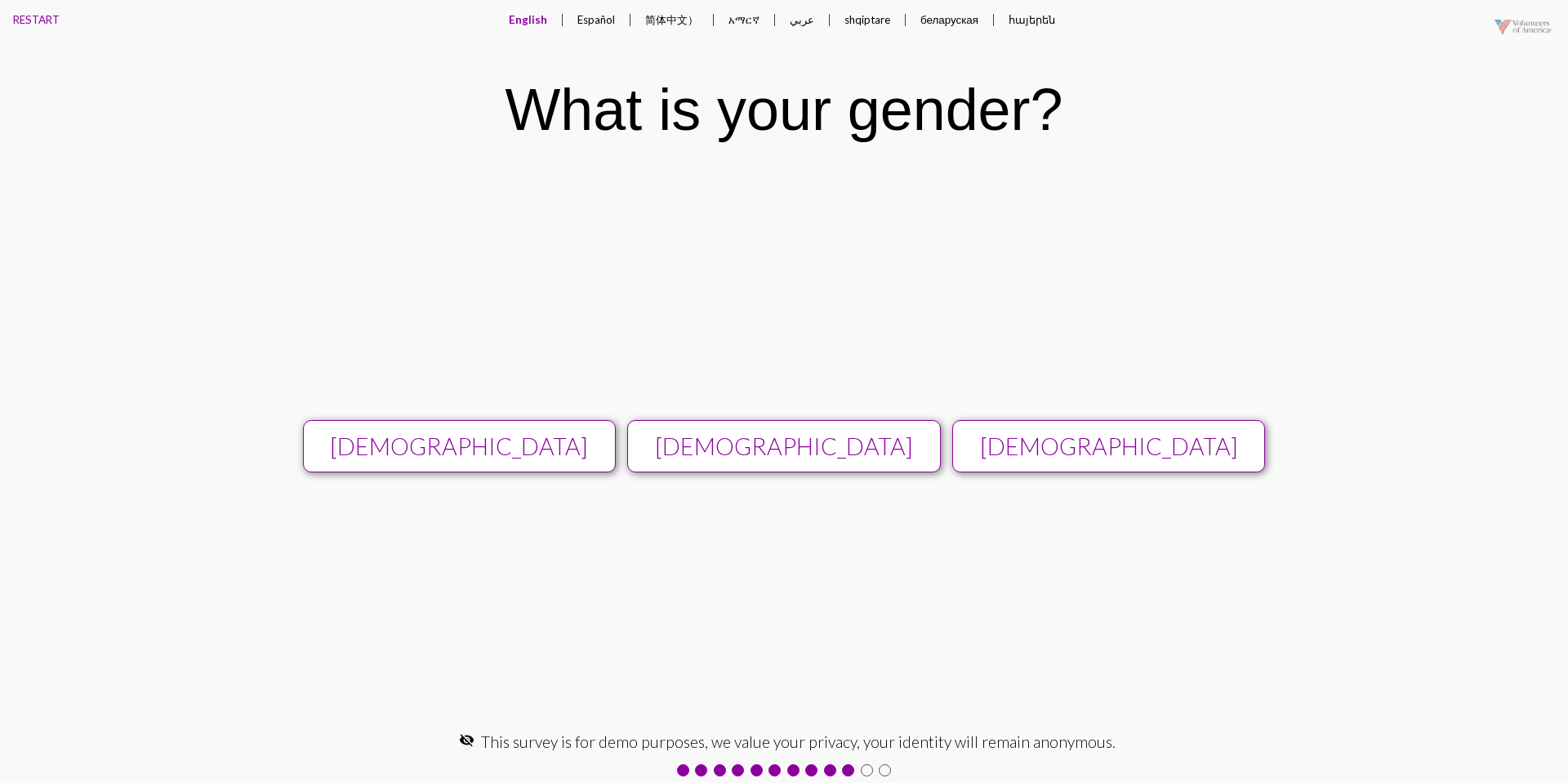
click at [856, 431] on button "[DEMOGRAPHIC_DATA]" at bounding box center [784, 446] width 313 height 53
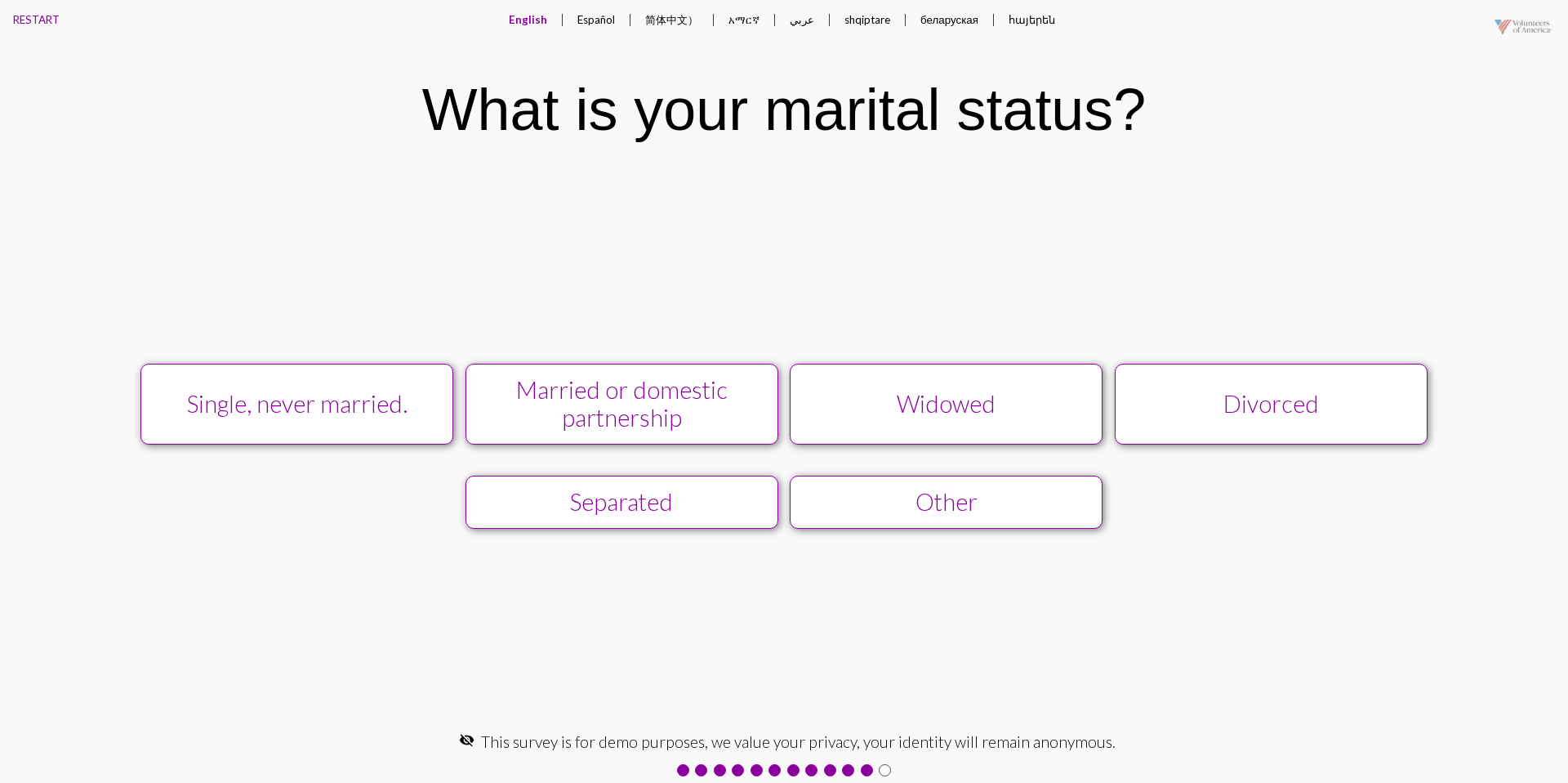
drag, startPoint x: 360, startPoint y: 384, endPoint x: 457, endPoint y: 353, distance: 101.8
click at [360, 384] on button "Single, never married." at bounding box center [296, 404] width 313 height 81
